Goal: Navigation & Orientation: Find specific page/section

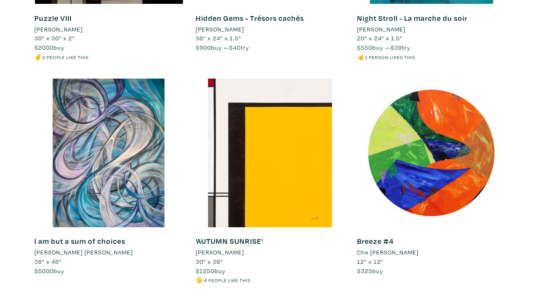
scroll to position [2769, 0]
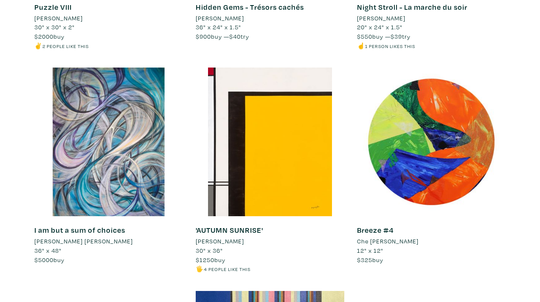
drag, startPoint x: 543, startPoint y: 6, endPoint x: 519, endPoint y: 112, distance: 108.6
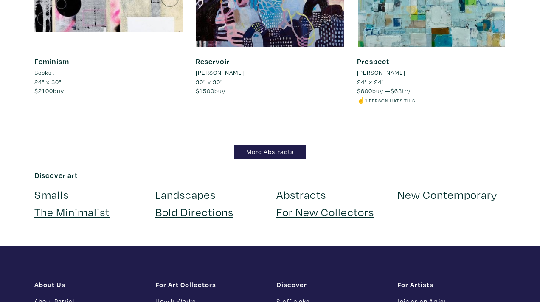
scroll to position [7408, 0]
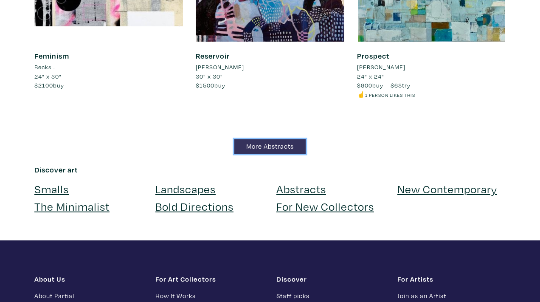
click at [294, 143] on link "More Abstracts" at bounding box center [269, 146] width 71 height 15
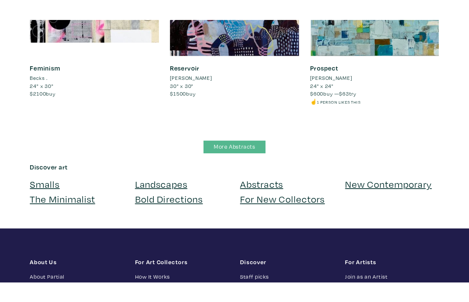
scroll to position [6935, 0]
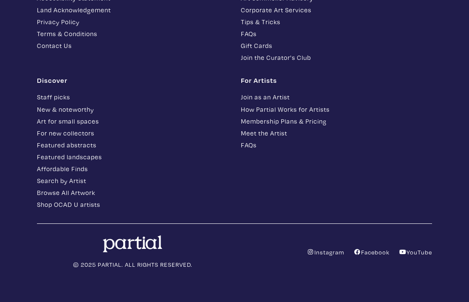
click at [468, 51] on footer "About Us About Partial Latest News Press Accessibility Statement Land Acknowled…" at bounding box center [234, 105] width 469 height 397
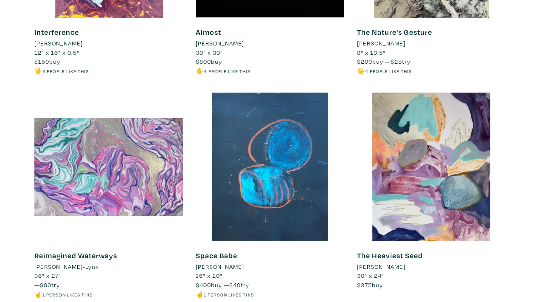
scroll to position [2730, 0]
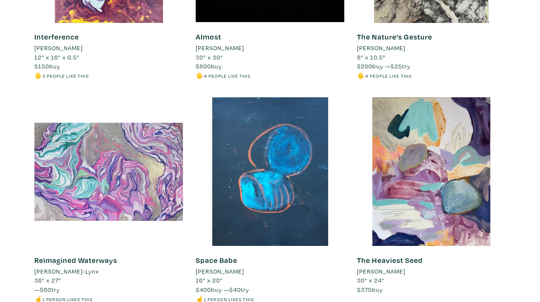
drag, startPoint x: 544, startPoint y: 3, endPoint x: 513, endPoint y: 125, distance: 126.1
drag, startPoint x: 513, startPoint y: 125, endPoint x: 545, endPoint y: 99, distance: 41.4
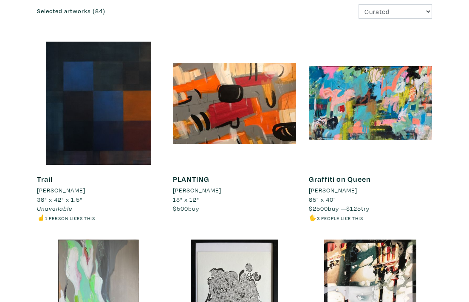
scroll to position [0, 0]
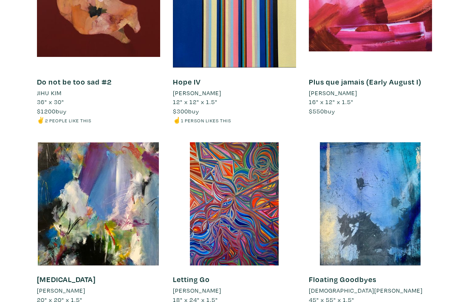
scroll to position [2789, 0]
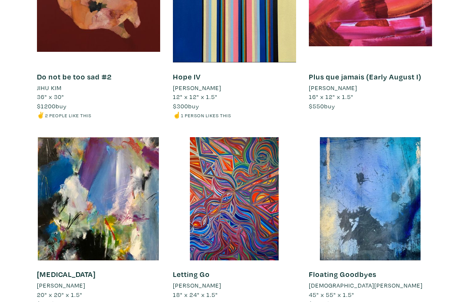
drag, startPoint x: 471, startPoint y: 6, endPoint x: 452, endPoint y: 124, distance: 118.8
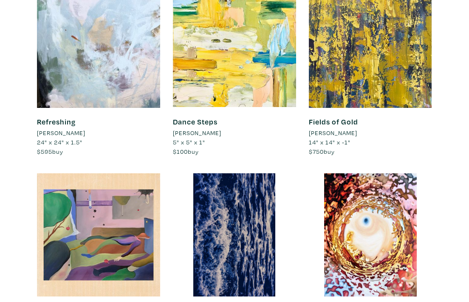
scroll to position [5628, 0]
